Goal: Transaction & Acquisition: Purchase product/service

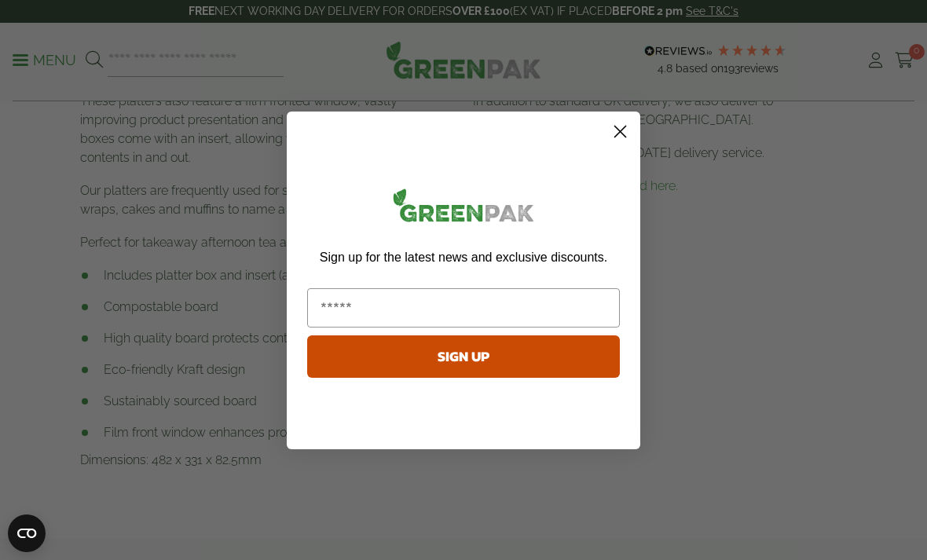
scroll to position [733, 0]
click at [603, 147] on form "Sign up for the latest news and exclusive discounts. SIGN UP ******" at bounding box center [464, 281] width 354 height 338
click at [625, 144] on circle "Close dialog" at bounding box center [620, 131] width 26 height 26
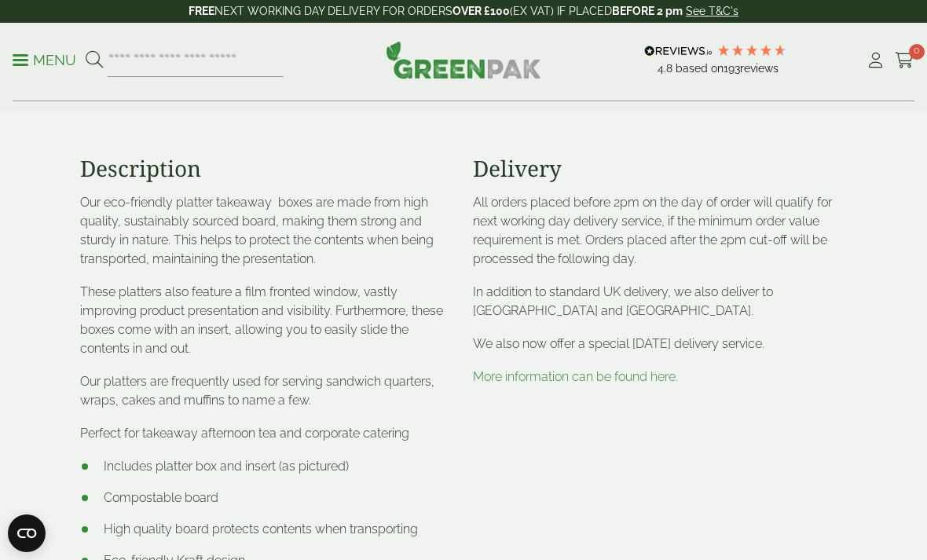
scroll to position [570, 0]
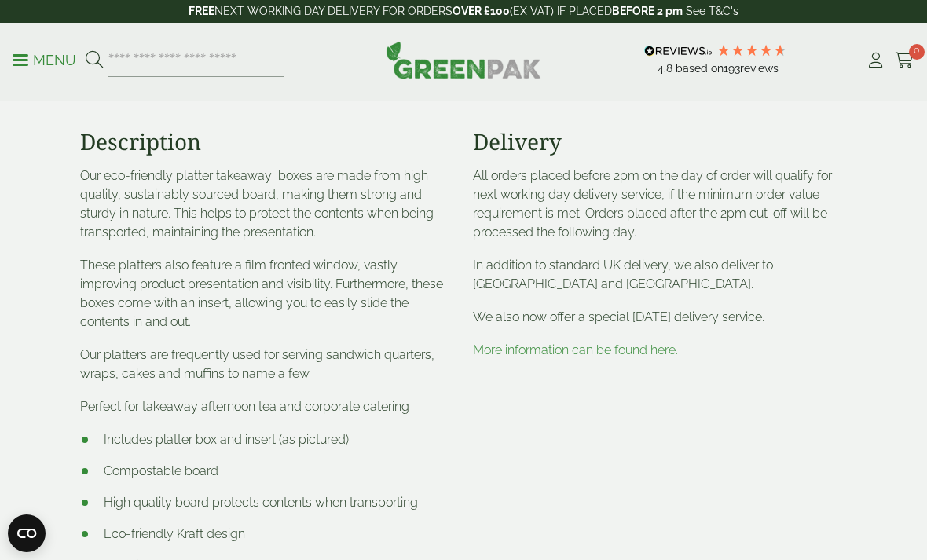
click at [611, 352] on link "More information can be found here." at bounding box center [575, 350] width 205 height 15
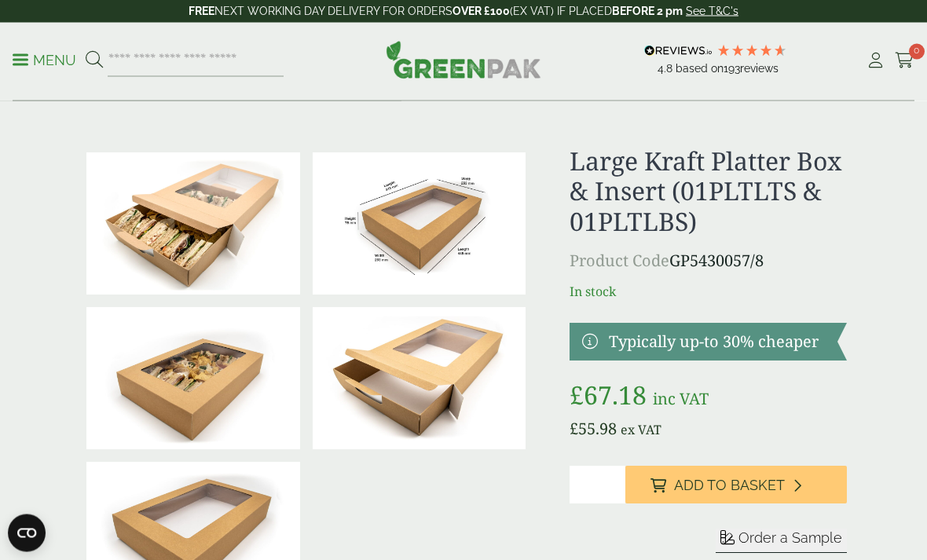
scroll to position [0, 0]
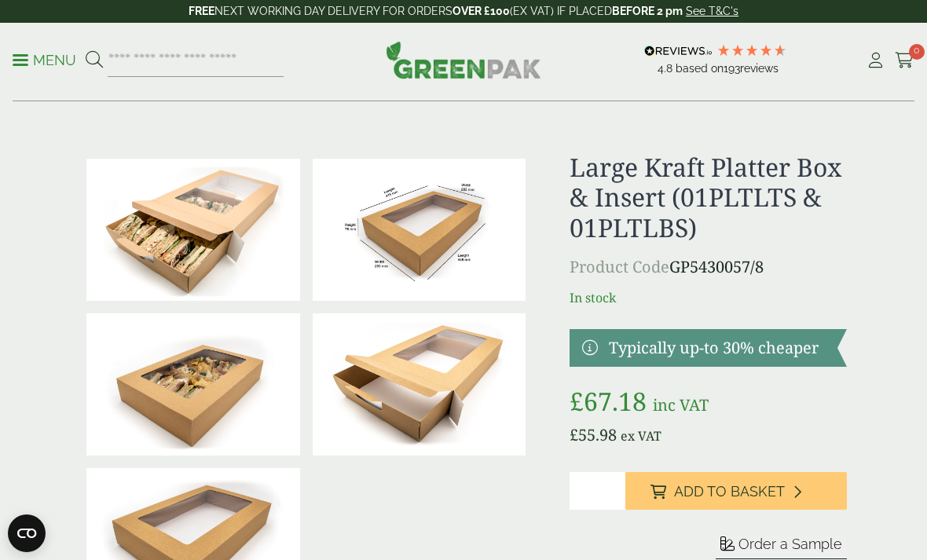
click at [765, 181] on h1 "Large Kraft Platter Box & Insert (01PLTLTS & 01PLTLBS)" at bounding box center [708, 197] width 277 height 90
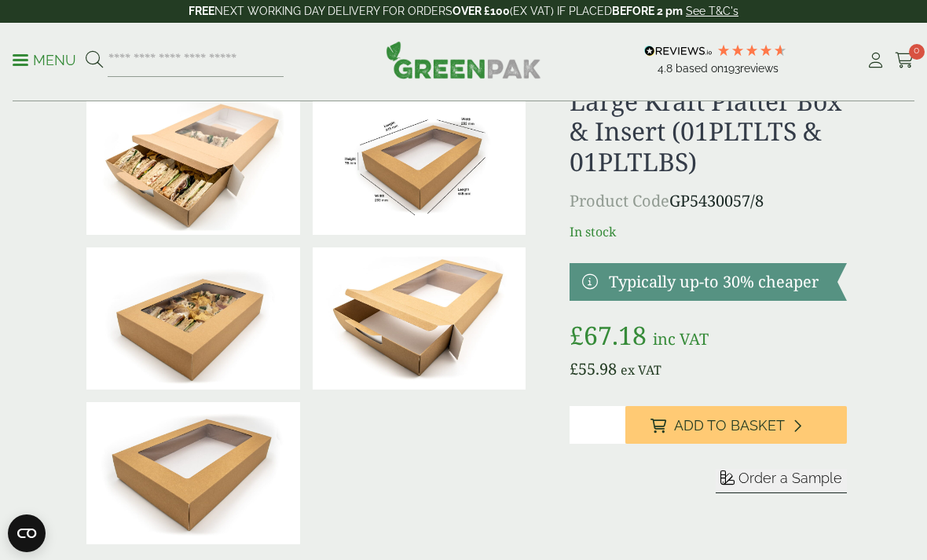
scroll to position [70, 0]
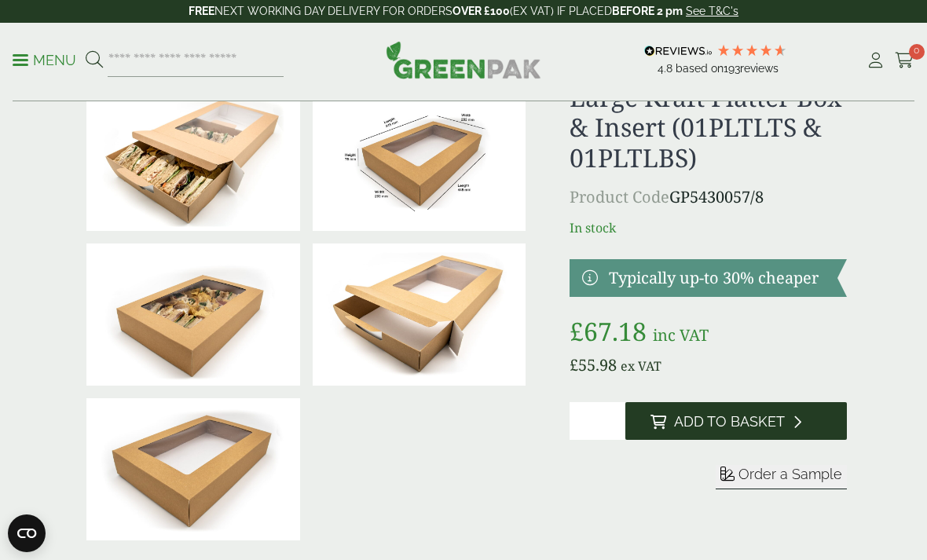
click at [702, 417] on span "Add to Basket" at bounding box center [729, 421] width 111 height 17
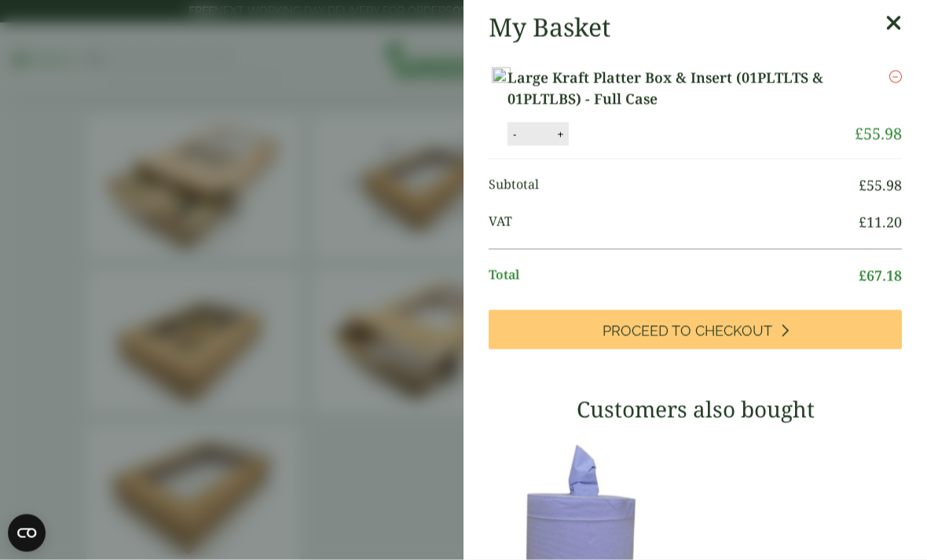
click at [901, 21] on icon at bounding box center [894, 24] width 17 height 22
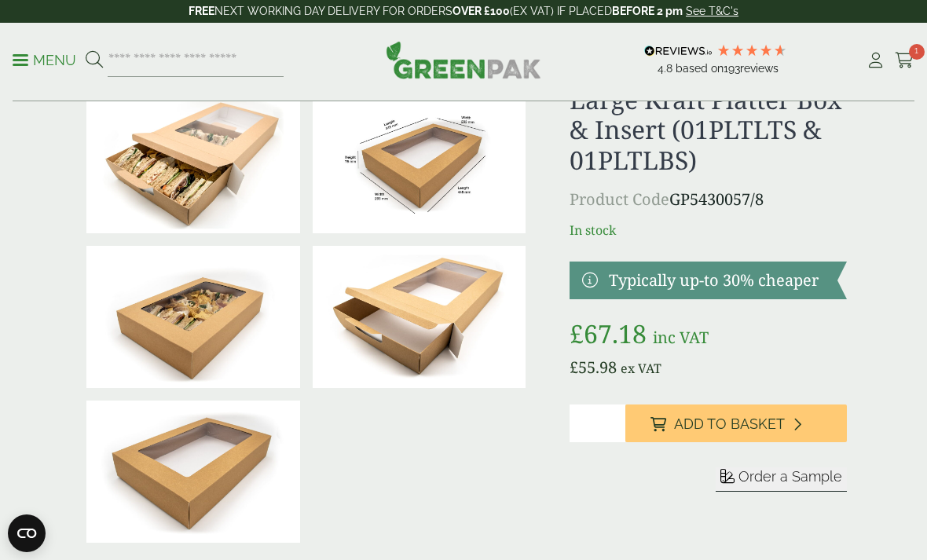
scroll to position [123, 0]
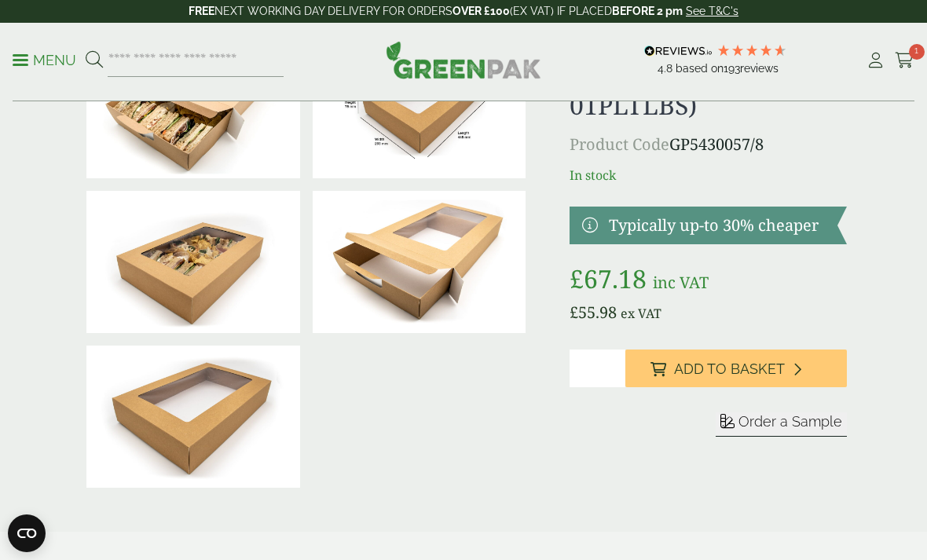
click at [424, 270] on img at bounding box center [420, 262] width 214 height 142
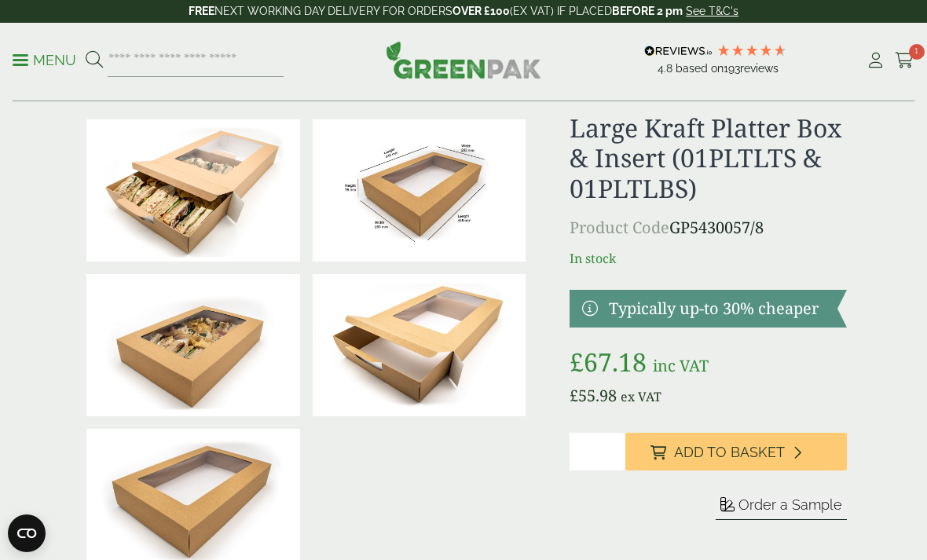
scroll to position [0, 0]
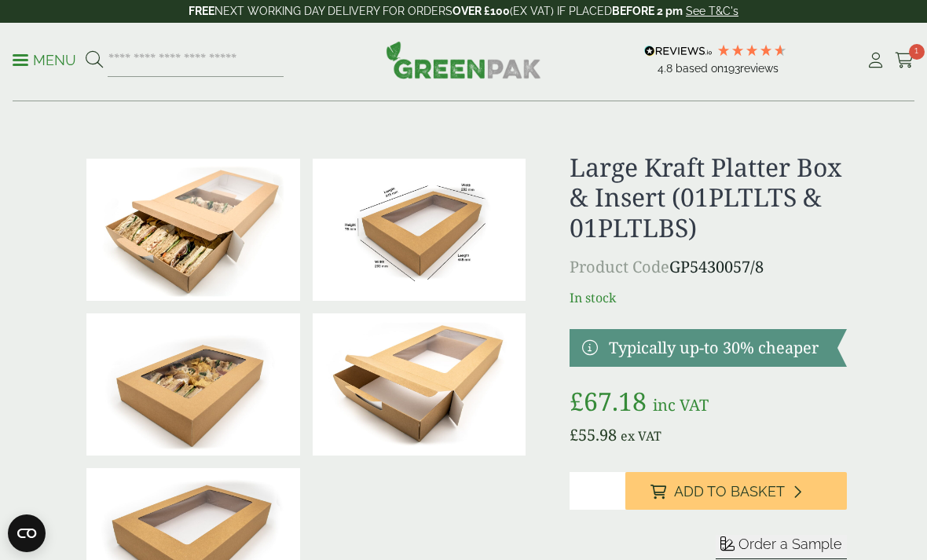
click at [439, 241] on img at bounding box center [420, 230] width 214 height 142
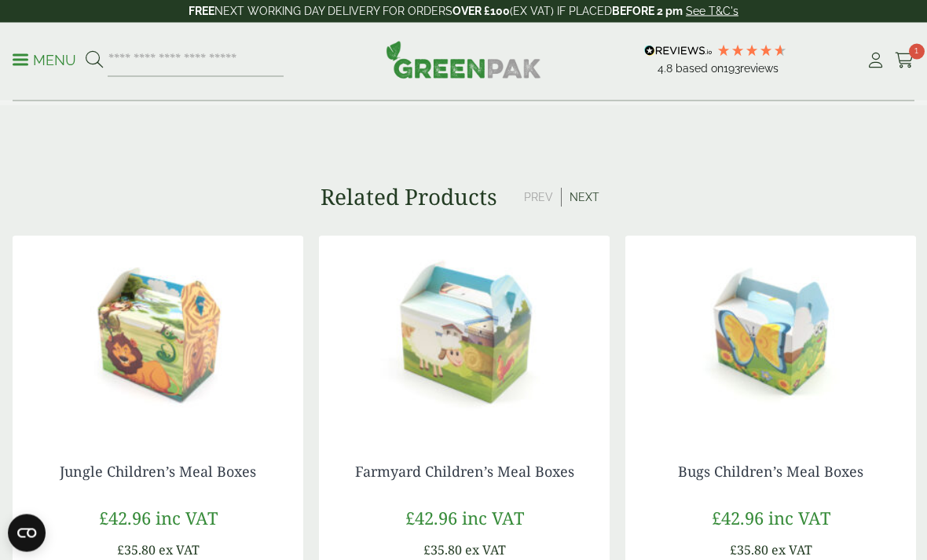
scroll to position [1168, 0]
click at [595, 194] on button "Next" at bounding box center [585, 197] width 46 height 19
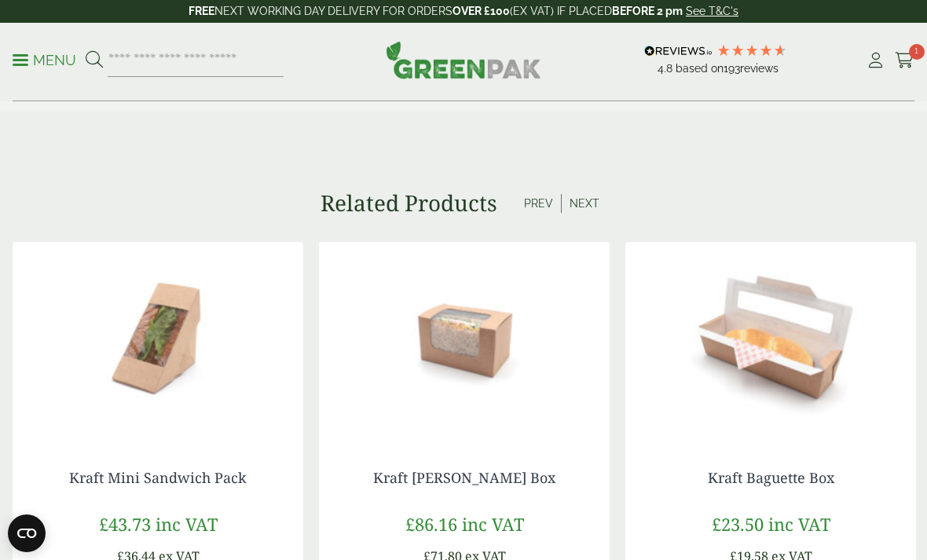
scroll to position [1153, 0]
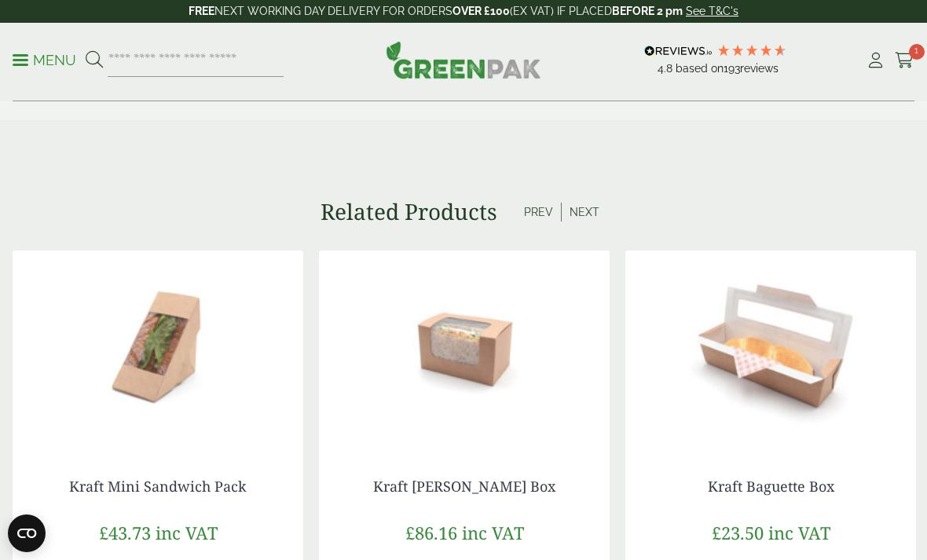
click at [606, 203] on button "Next" at bounding box center [585, 212] width 46 height 19
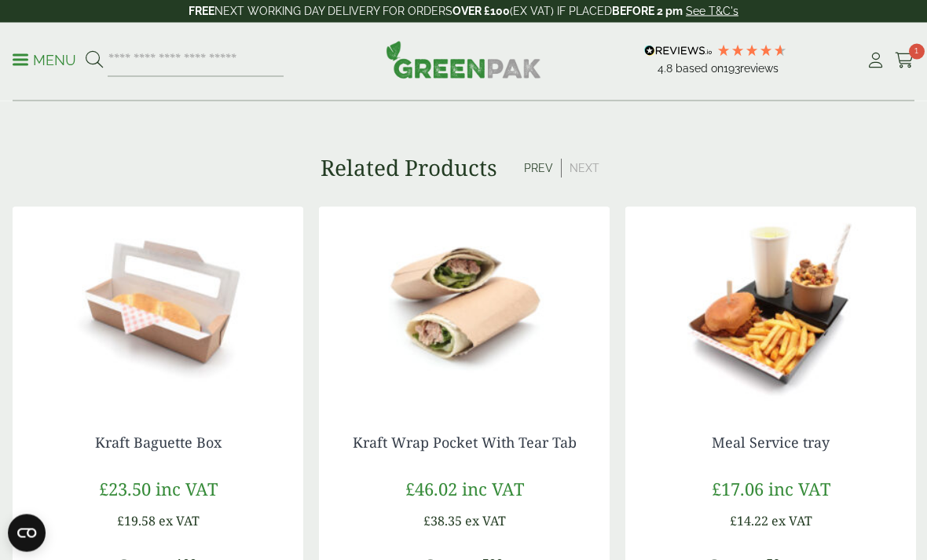
scroll to position [1183, 0]
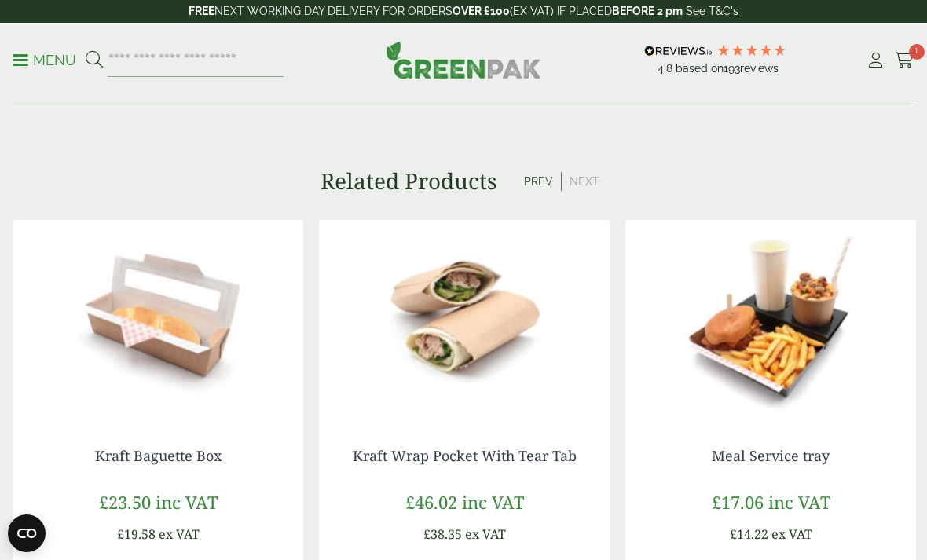
click at [589, 174] on button "Next" at bounding box center [585, 181] width 46 height 19
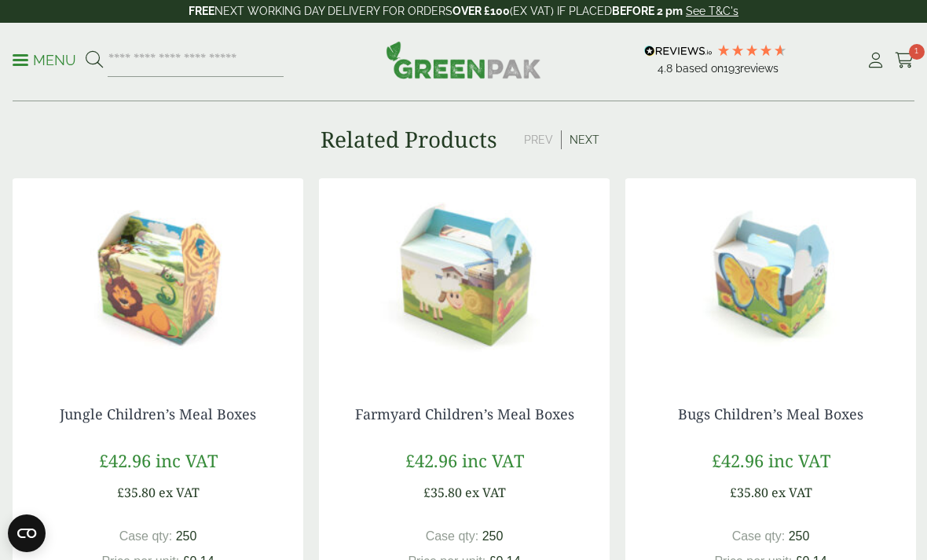
scroll to position [1210, 0]
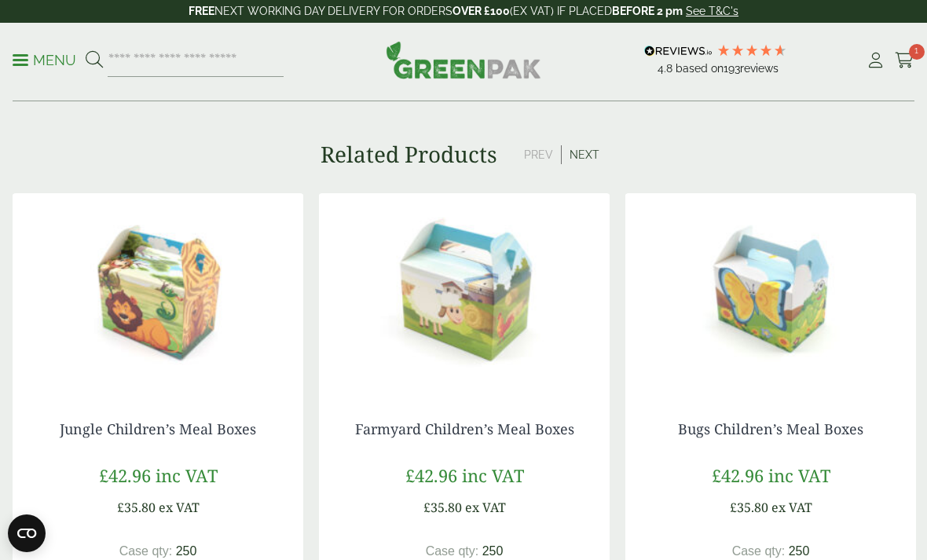
click at [534, 145] on button "Prev" at bounding box center [539, 154] width 46 height 19
click at [589, 152] on button "Next" at bounding box center [585, 154] width 46 height 19
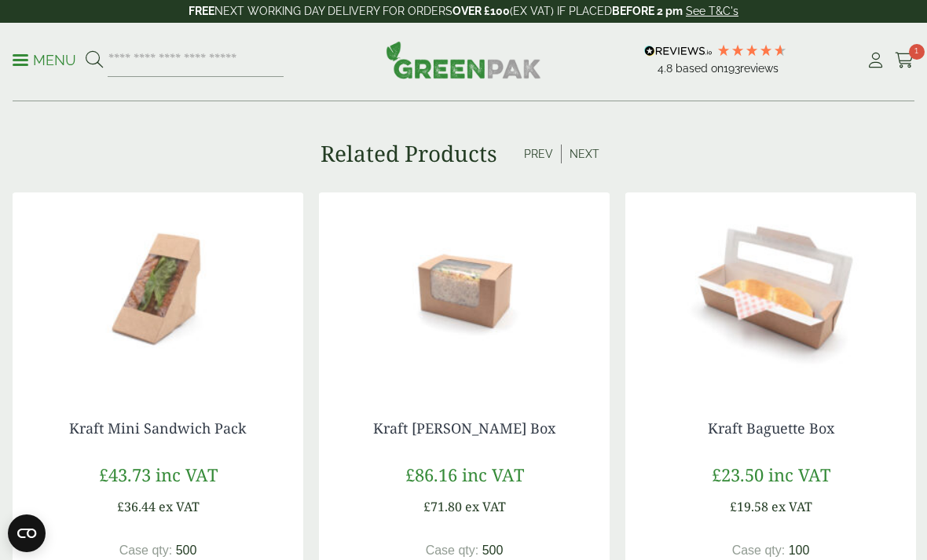
click at [597, 155] on button "Next" at bounding box center [585, 154] width 46 height 19
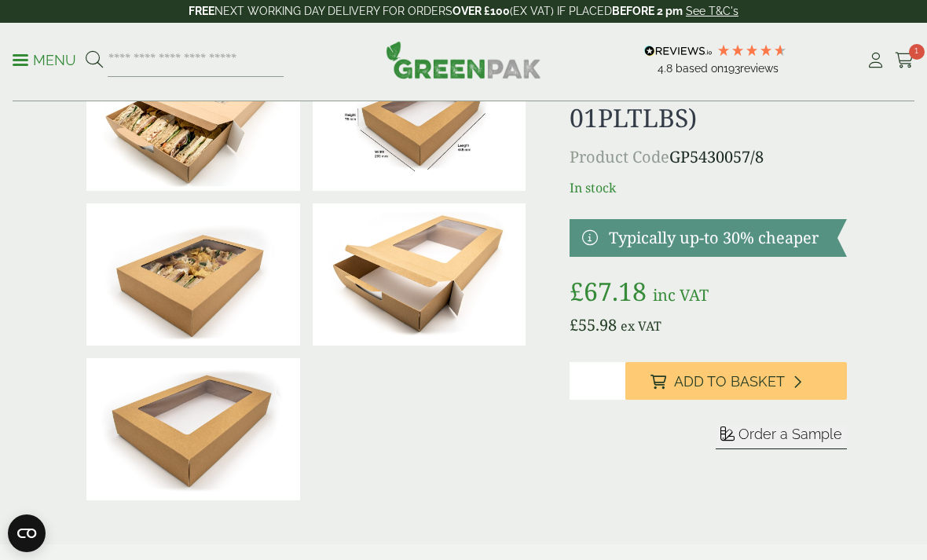
scroll to position [0, 0]
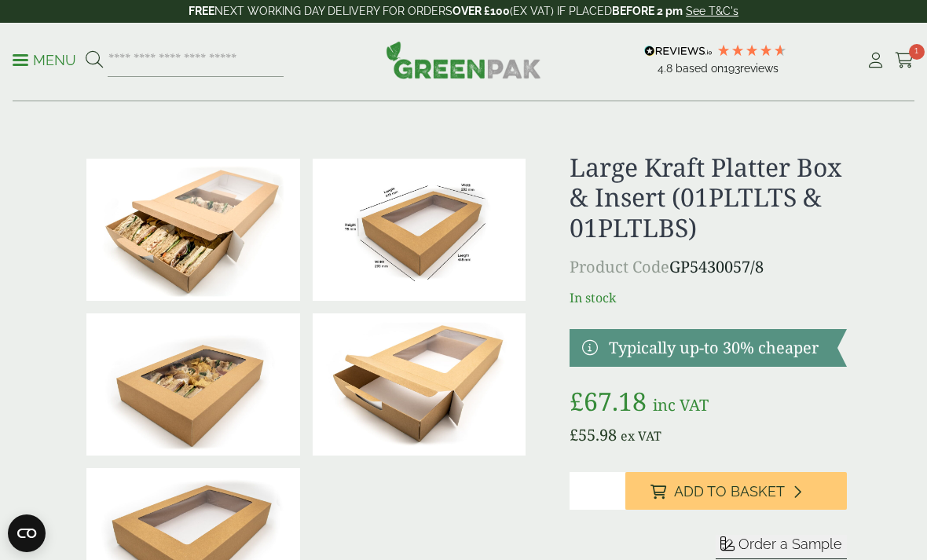
click at [43, 59] on p "Menu" at bounding box center [45, 60] width 64 height 19
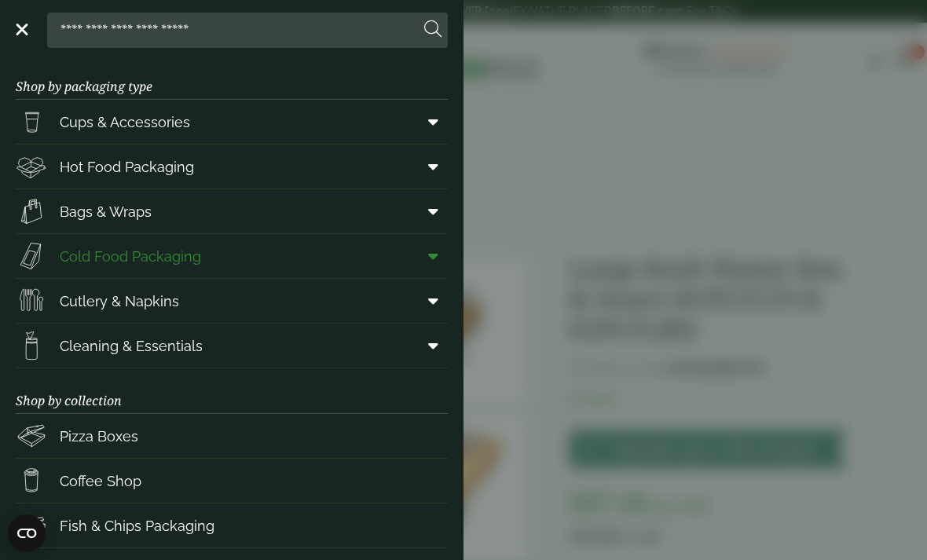
click at [416, 259] on span at bounding box center [430, 256] width 35 height 30
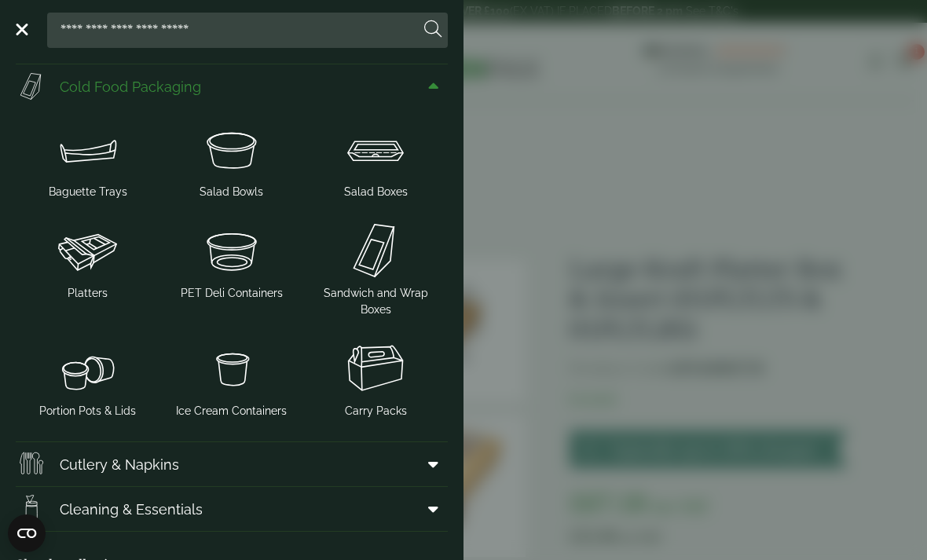
scroll to position [152, 0]
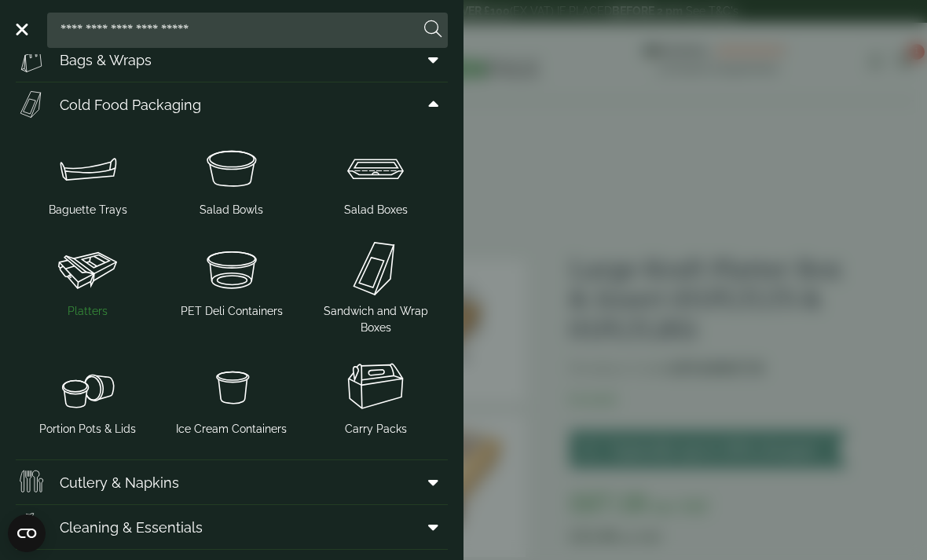
click at [75, 278] on img at bounding box center [87, 268] width 131 height 63
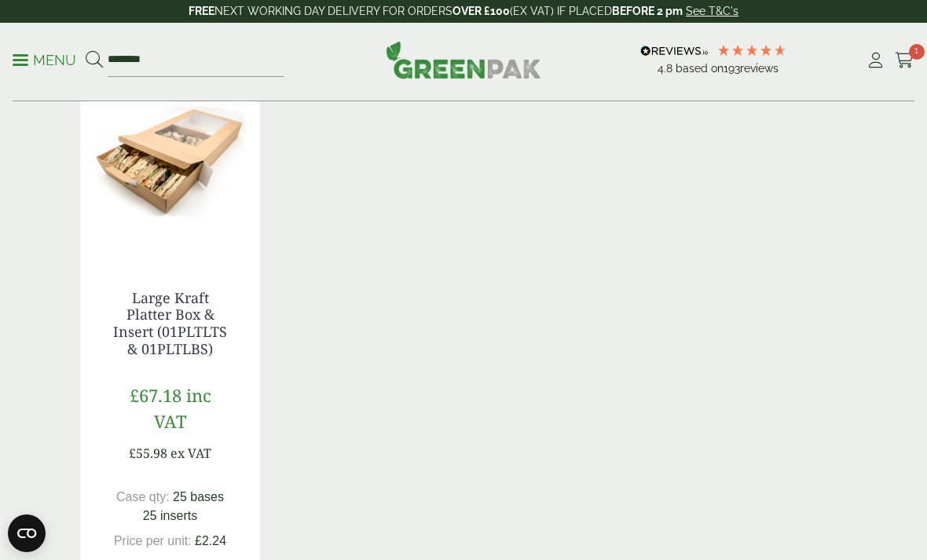
scroll to position [994, 0]
